Goal: Information Seeking & Learning: Learn about a topic

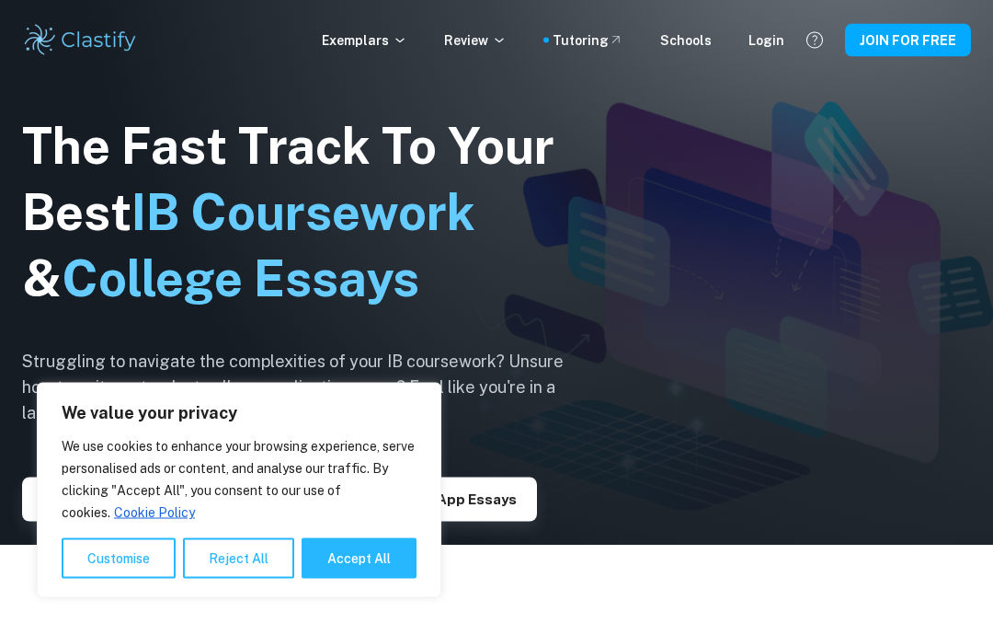
scroll to position [131, 0]
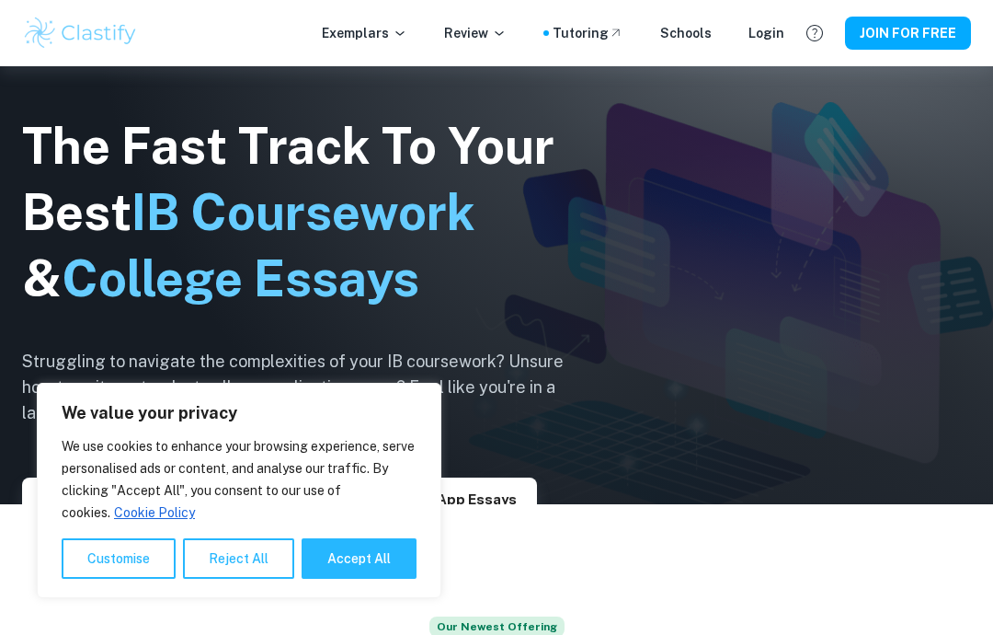
click at [395, 579] on button "Accept All" at bounding box center [359, 558] width 115 height 40
checkbox input "true"
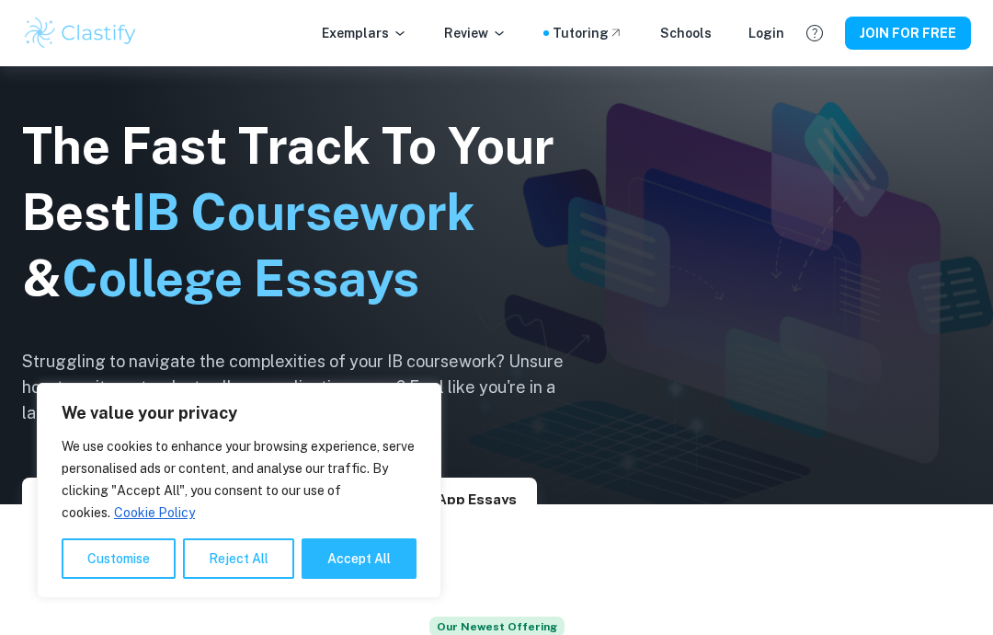
checkbox input "true"
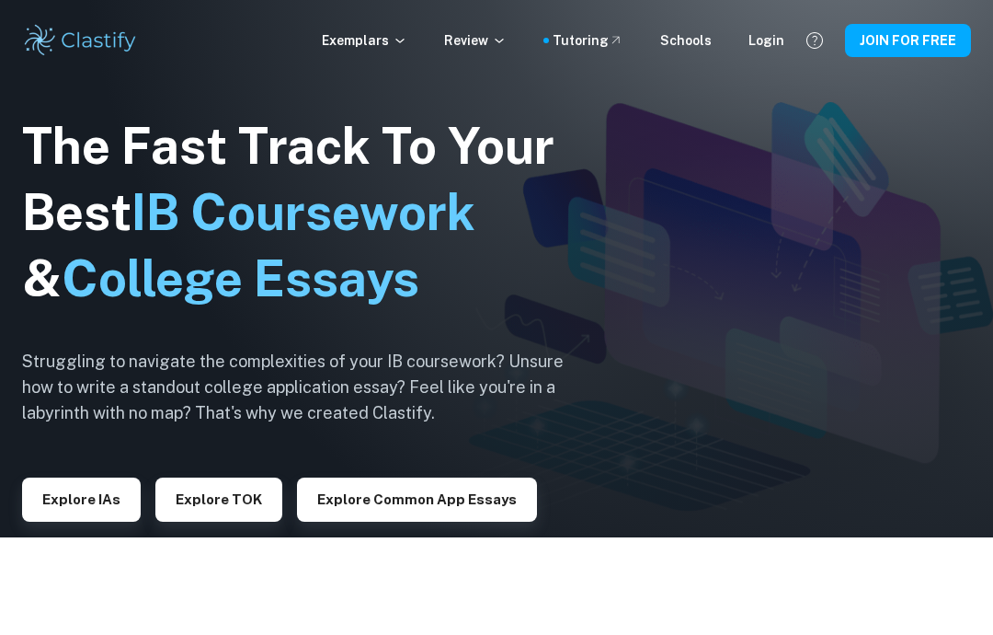
scroll to position [0, 0]
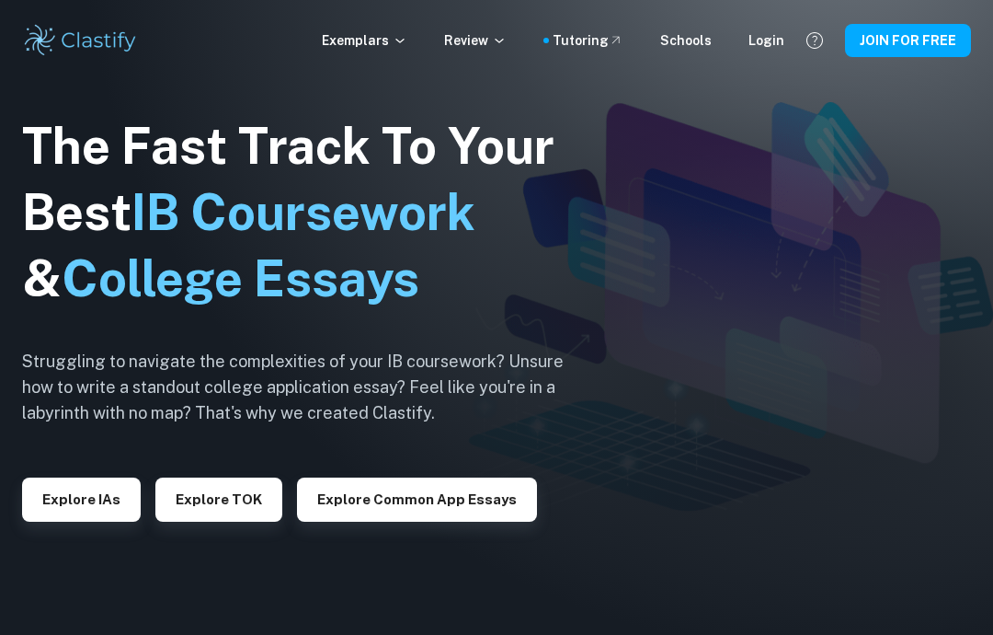
click at [407, 40] on icon at bounding box center [400, 40] width 15 height 15
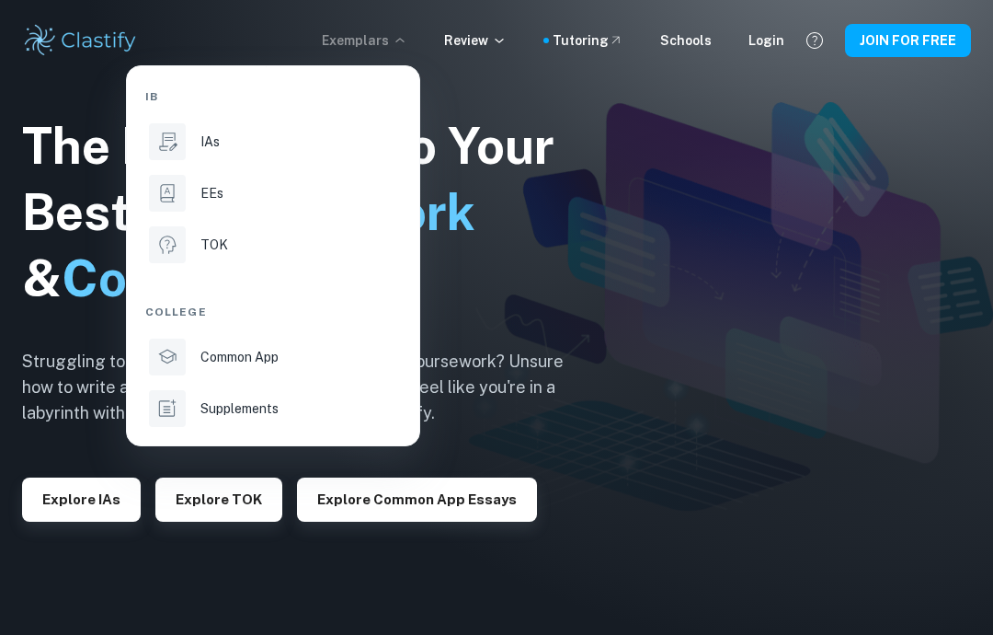
click at [322, 187] on div "EEs" at bounding box center [299, 193] width 197 height 20
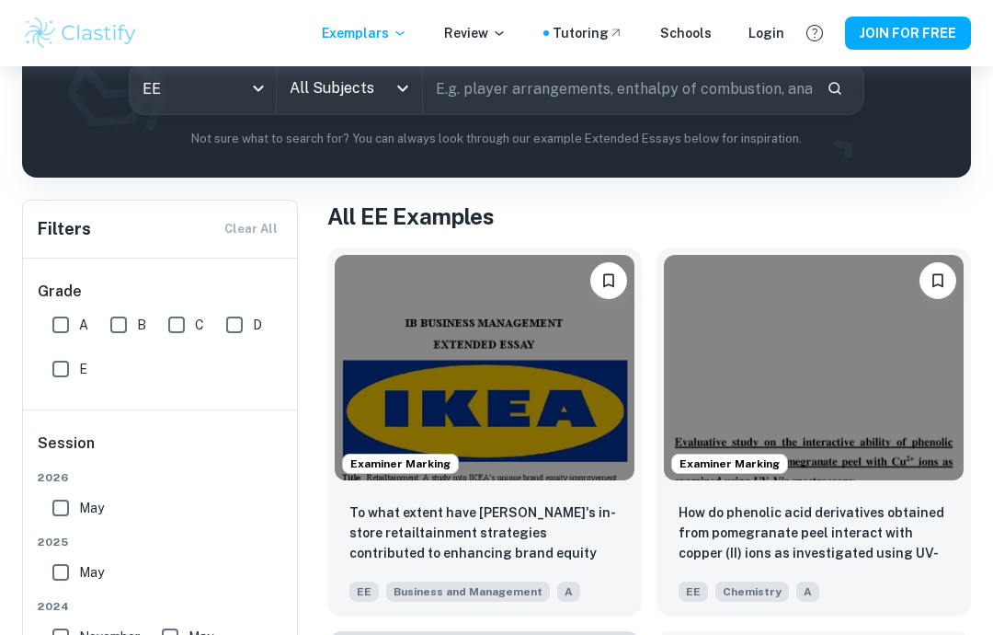
scroll to position [272, 0]
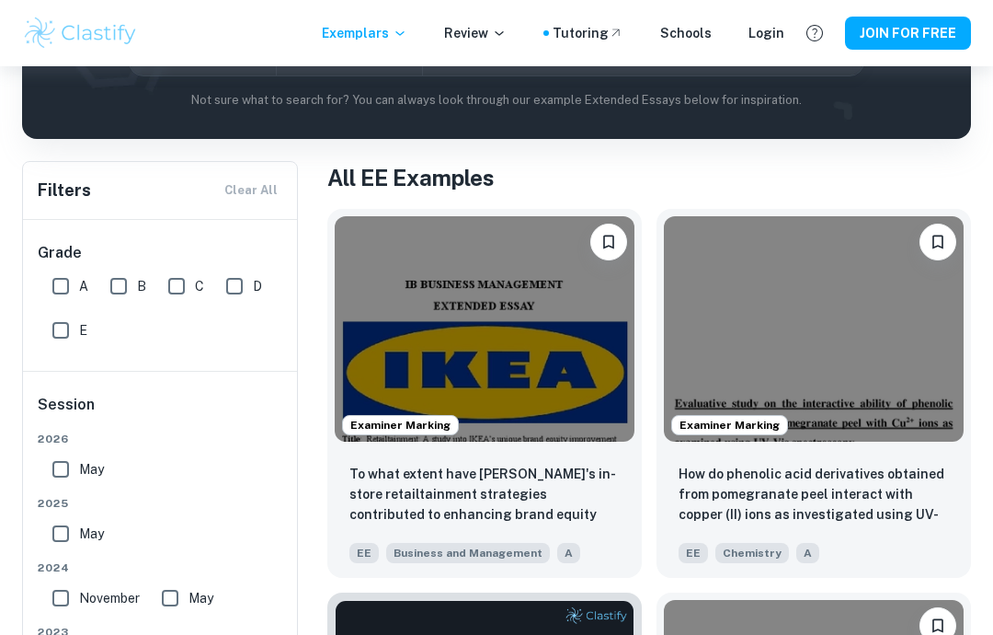
click at [63, 276] on input "A" at bounding box center [60, 286] width 37 height 37
checkbox input "true"
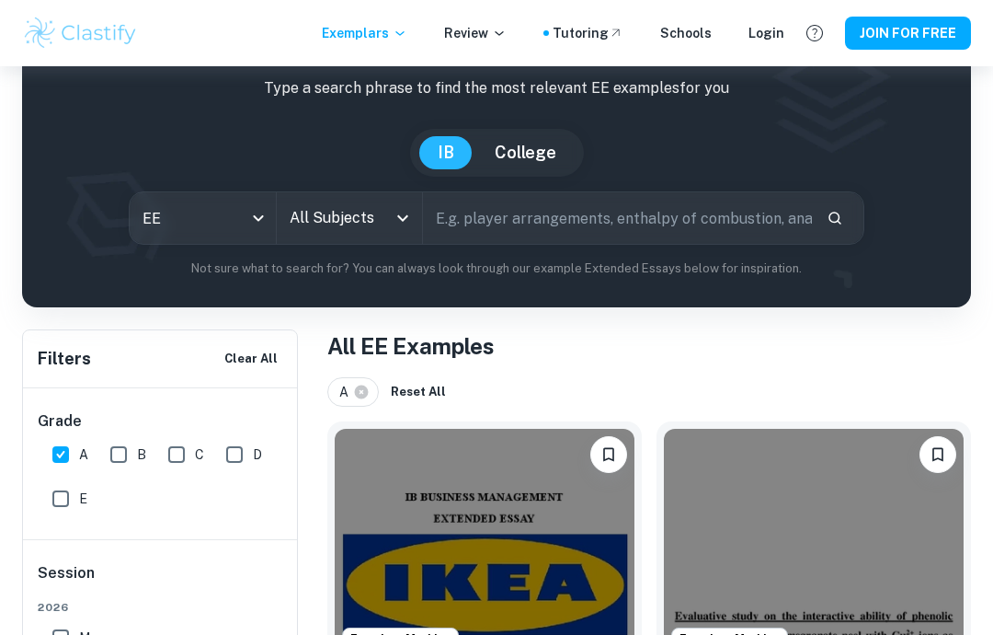
scroll to position [0, 0]
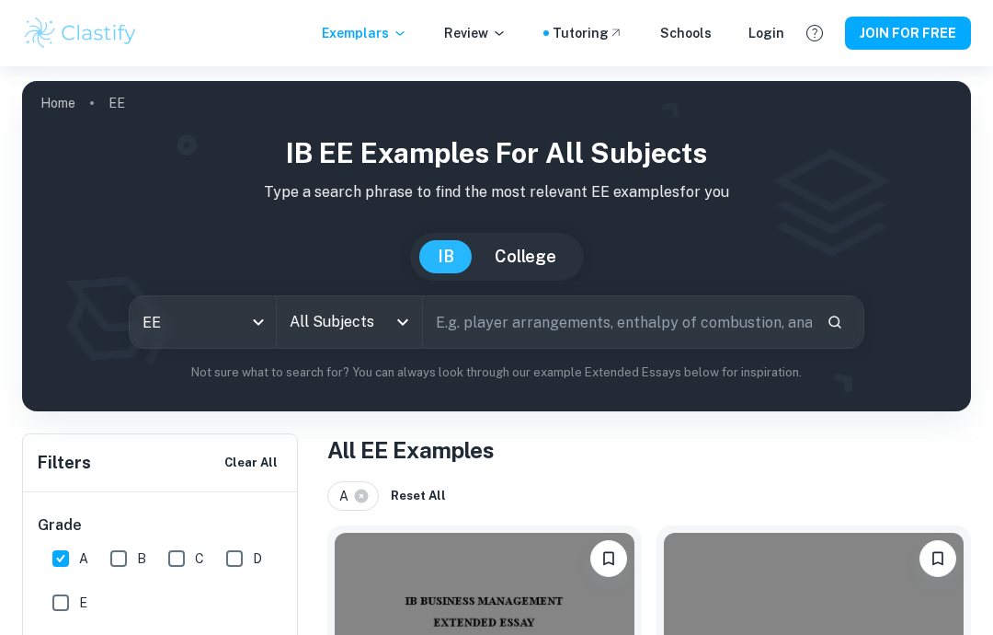
click at [717, 314] on input "text" at bounding box center [617, 322] width 389 height 52
type input "Abortion"
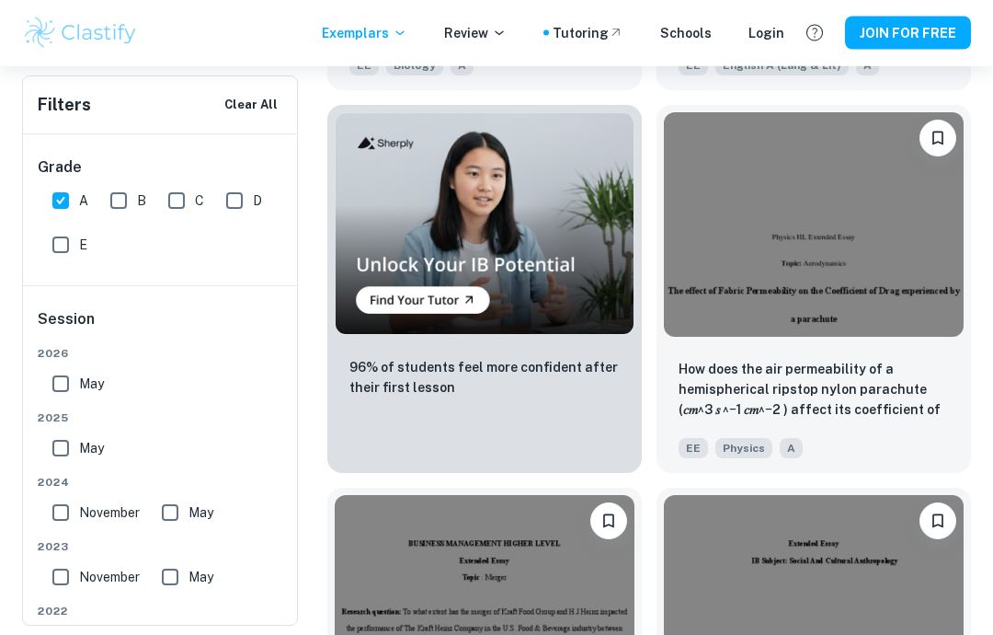
scroll to position [4489, 0]
